Goal: Contribute content: Contribute content

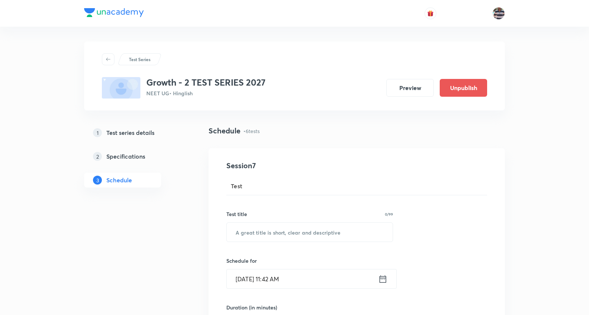
click at [328, 165] on h4 "Session 7" at bounding box center [293, 165] width 135 height 11
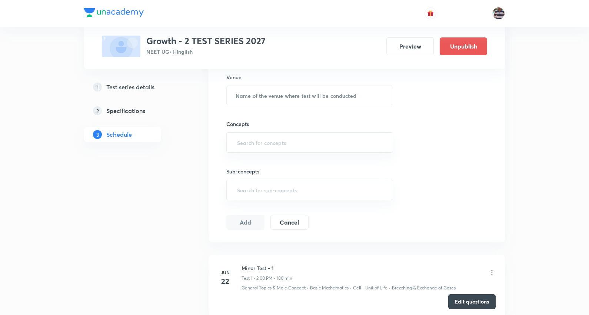
scroll to position [841, 0]
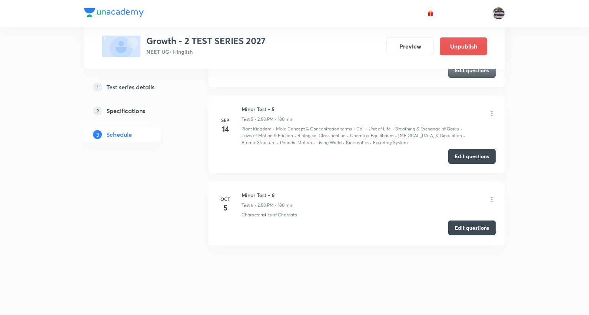
click at [469, 226] on button "Edit questions" at bounding box center [471, 227] width 47 height 15
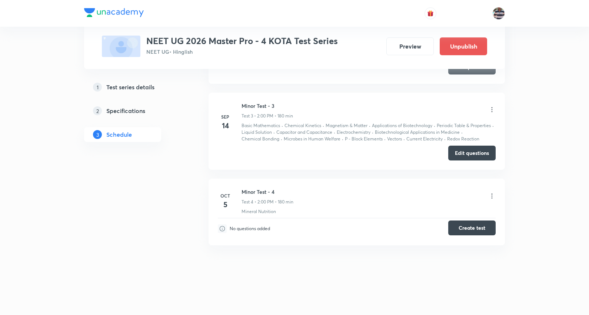
click at [467, 230] on button "Create test" at bounding box center [471, 227] width 47 height 15
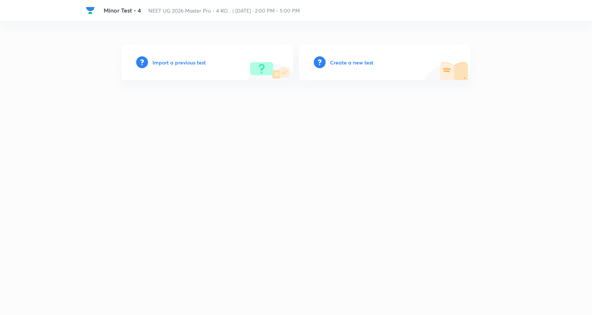
click at [337, 60] on h6 "Create a new test" at bounding box center [351, 62] width 43 height 8
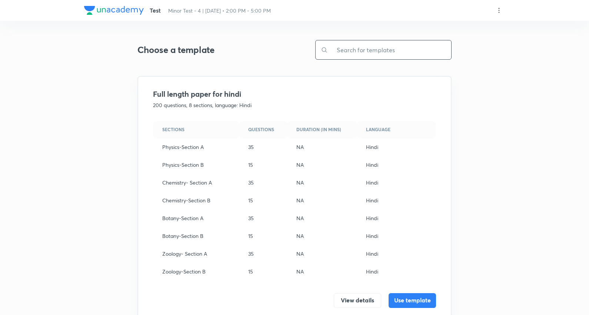
click at [365, 51] on input "text" at bounding box center [389, 49] width 123 height 19
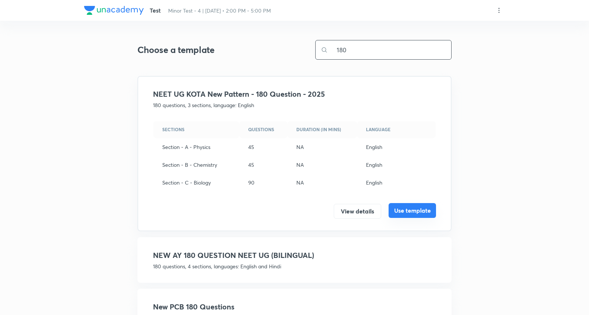
type input "180"
click at [424, 205] on button "Use template" at bounding box center [411, 210] width 47 height 15
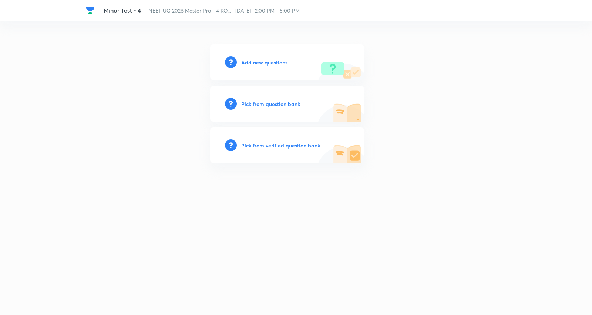
click at [269, 62] on h6 "Add new questions" at bounding box center [264, 62] width 46 height 8
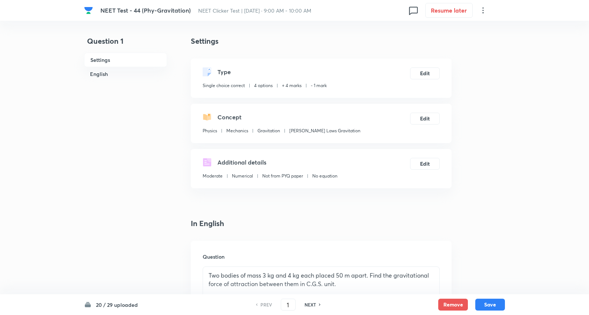
click at [119, 306] on h6 "20 / 29 uploaded" at bounding box center [117, 305] width 42 height 8
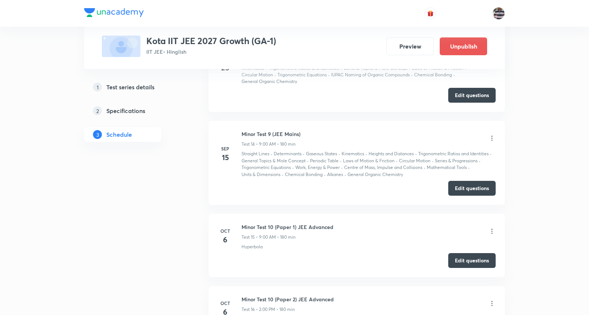
scroll to position [1670, 0]
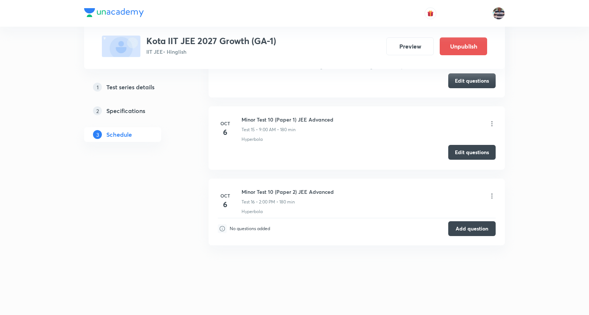
click at [469, 153] on button "Edit questions" at bounding box center [471, 152] width 47 height 15
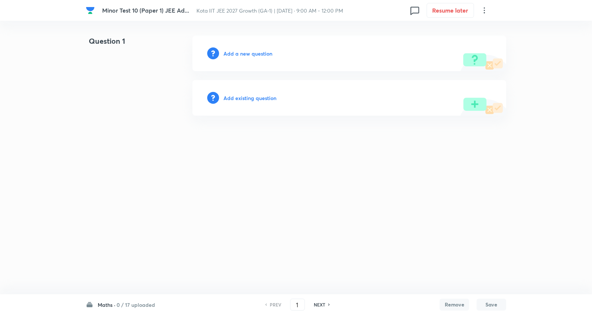
click at [129, 299] on div "Maths · 0 / 17 uploaded PREV 1 ​ NEXT Remove Save" at bounding box center [296, 304] width 421 height 21
click at [128, 304] on h6 "0 / 17 uploaded" at bounding box center [136, 305] width 38 height 8
click at [125, 234] on h6 "Chem" at bounding box center [131, 232] width 67 height 8
type input "35"
click at [249, 56] on h6 "Add a new question" at bounding box center [248, 54] width 49 height 8
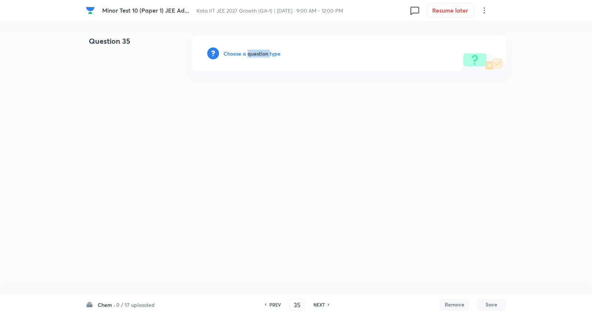
click at [249, 56] on h6 "Choose a question type" at bounding box center [252, 54] width 57 height 8
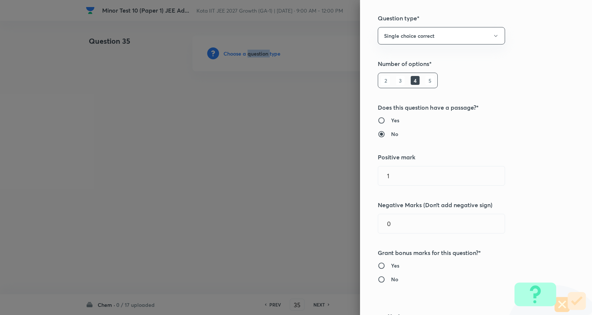
scroll to position [123, 0]
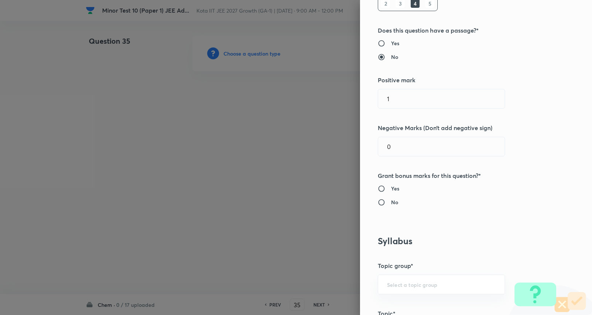
drag, startPoint x: 411, startPoint y: 97, endPoint x: 247, endPoint y: 84, distance: 164.5
click at [247, 87] on div "Question settings Question type* Single choice correct Number of options* 2 3 4…" at bounding box center [296, 157] width 592 height 315
type input "3"
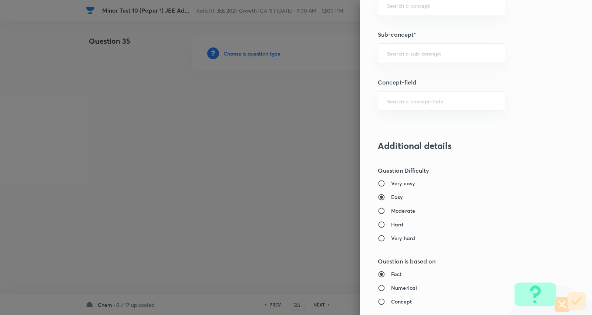
scroll to position [456, 0]
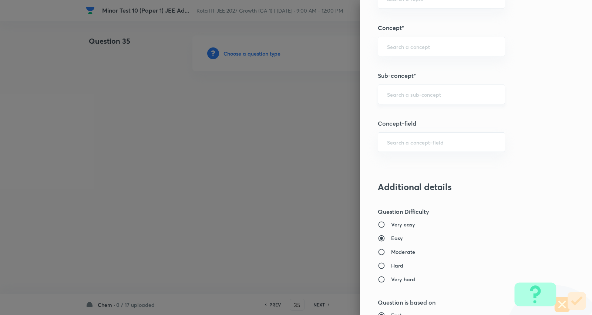
click at [412, 99] on div "​" at bounding box center [441, 94] width 127 height 20
type input "1"
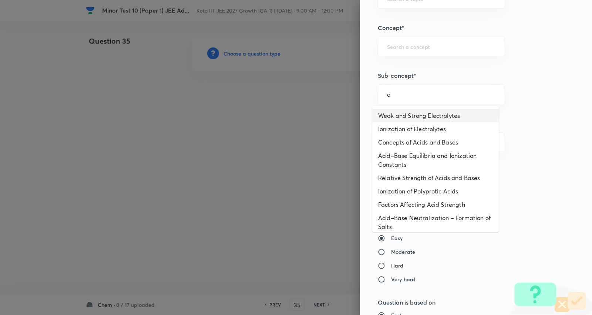
click at [400, 111] on li "Weak and Strong Electrolytes" at bounding box center [435, 115] width 127 height 13
type input "Weak and Strong Electrolytes"
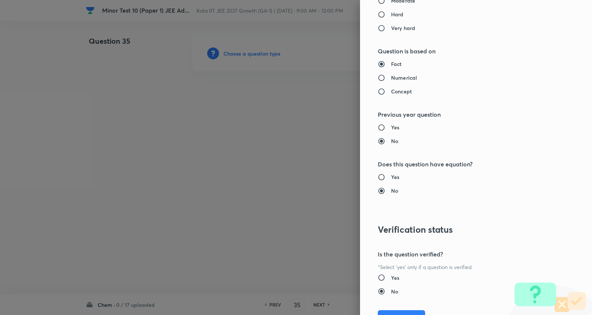
type input "Chemistry"
type input "Physical Chemistry"
type input "Ionic Equilibrium"
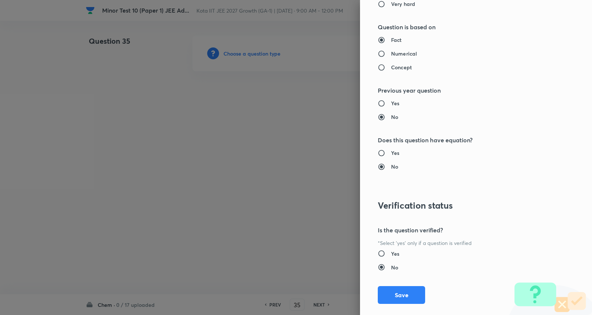
click at [398, 54] on h6 "Numerical" at bounding box center [404, 54] width 26 height 8
click at [391, 54] on input "Numerical" at bounding box center [384, 53] width 13 height 7
radio input "true"
radio input "false"
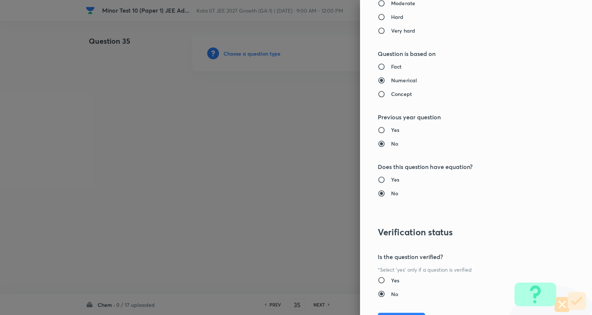
scroll to position [690, 0]
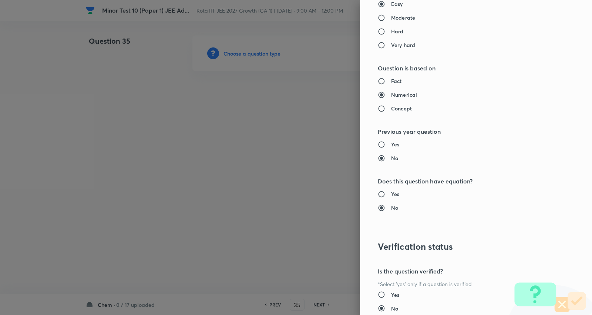
click at [399, 19] on h6 "Moderate" at bounding box center [403, 18] width 24 height 8
click at [391, 19] on input "Moderate" at bounding box center [384, 17] width 13 height 7
radio input "true"
radio input "false"
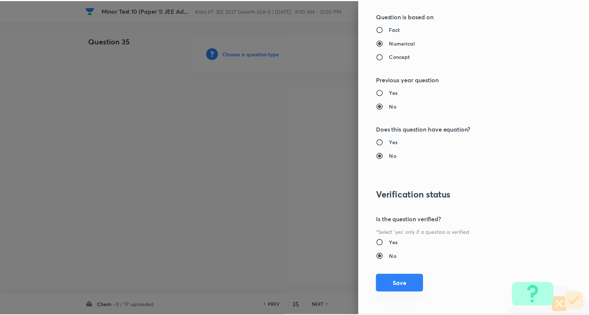
scroll to position [744, 0]
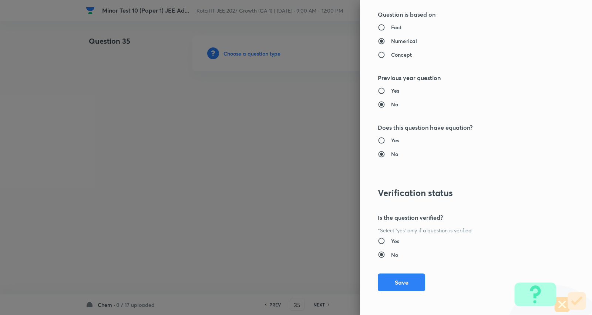
drag, startPoint x: 399, startPoint y: 280, endPoint x: 358, endPoint y: 243, distance: 55.6
click at [400, 279] on button "Save" at bounding box center [401, 282] width 47 height 18
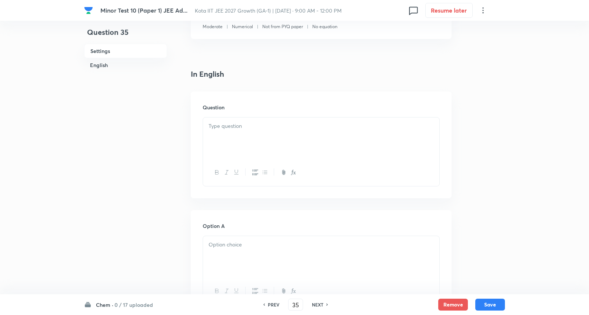
scroll to position [164, 0]
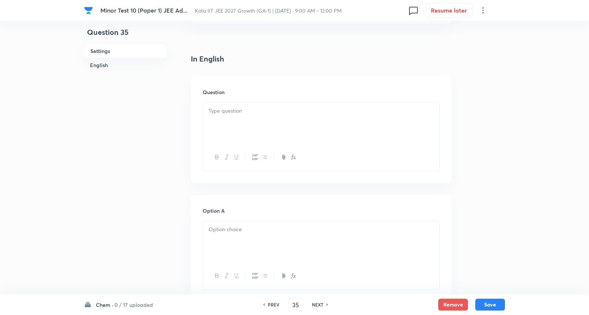
click at [296, 138] on div at bounding box center [321, 122] width 236 height 41
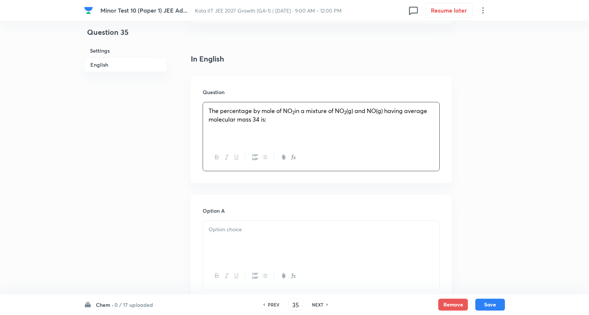
scroll to position [247, 0]
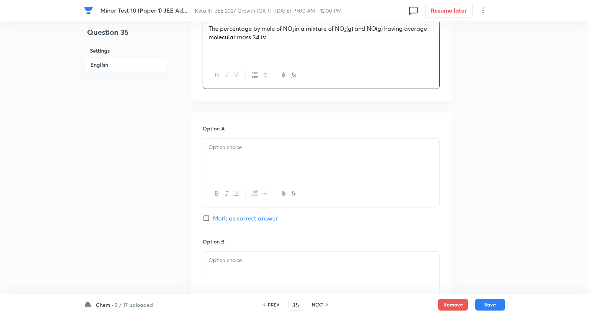
click at [236, 156] on div at bounding box center [321, 158] width 236 height 41
drag, startPoint x: 206, startPoint y: 156, endPoint x: 354, endPoint y: 228, distance: 165.1
click at [354, 228] on div "Option A 25% 20% 40% 75% Mark as correct answer" at bounding box center [320, 181] width 237 height 114
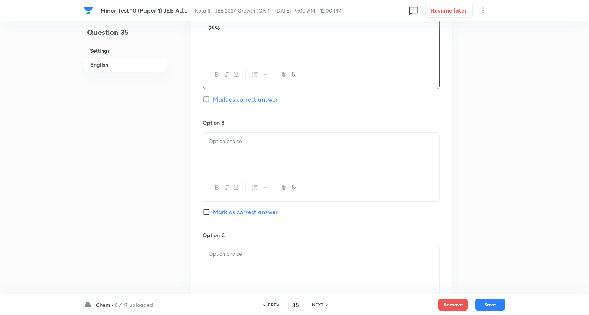
scroll to position [370, 0]
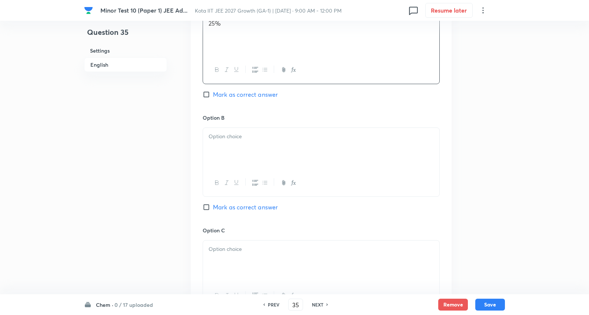
click at [222, 154] on div at bounding box center [321, 148] width 236 height 41
drag, startPoint x: 205, startPoint y: 145, endPoint x: 369, endPoint y: 173, distance: 166.3
click at [369, 173] on div "20% 40% 75%" at bounding box center [320, 161] width 237 height 69
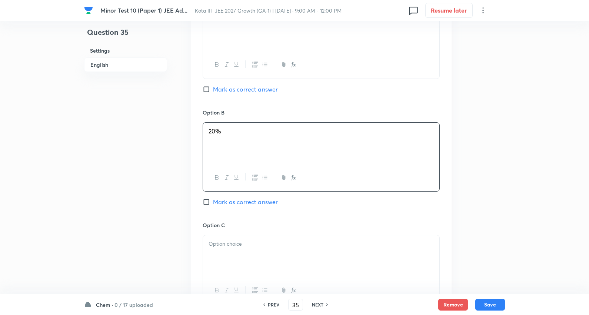
scroll to position [452, 0]
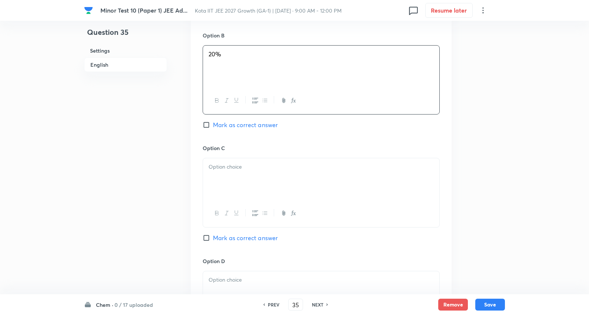
click at [241, 162] on div at bounding box center [321, 178] width 236 height 41
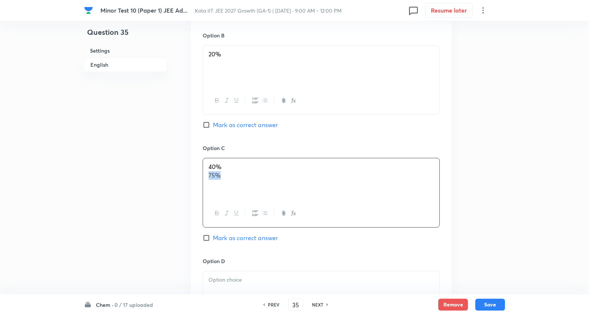
drag, startPoint x: 207, startPoint y: 173, endPoint x: 428, endPoint y: 199, distance: 223.2
click at [428, 199] on div "40% 75%" at bounding box center [321, 178] width 236 height 41
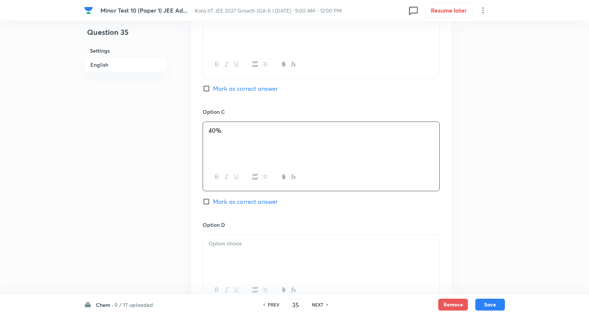
scroll to position [535, 0]
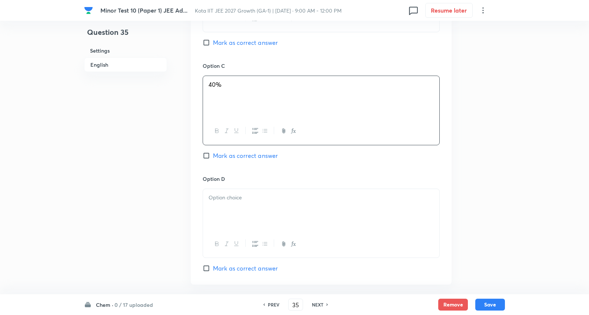
click at [239, 195] on p at bounding box center [320, 197] width 225 height 9
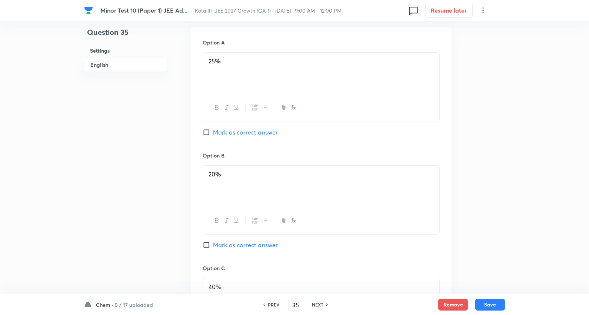
scroll to position [329, 0]
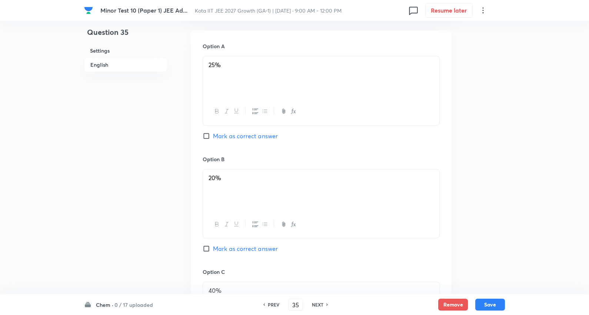
click at [257, 136] on span "Mark as correct answer" at bounding box center [245, 135] width 65 height 9
click at [213, 136] on input "Mark as correct answer" at bounding box center [207, 135] width 10 height 7
checkbox input "true"
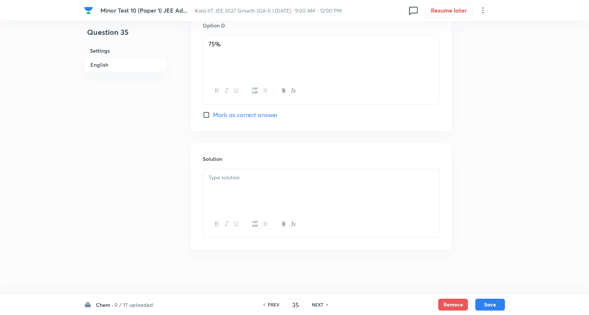
scroll to position [689, 0]
click at [237, 187] on div at bounding box center [321, 189] width 236 height 41
click at [489, 304] on button "Save" at bounding box center [490, 304] width 30 height 12
type input "36"
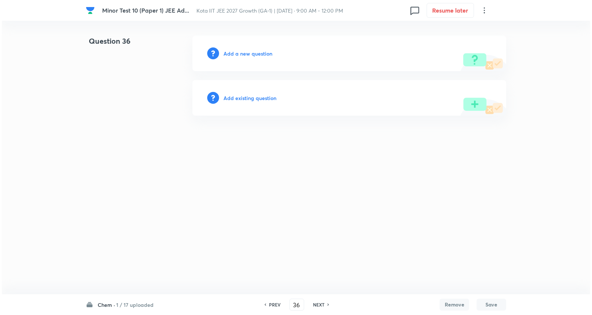
scroll to position [0, 0]
